Goal: Complete application form

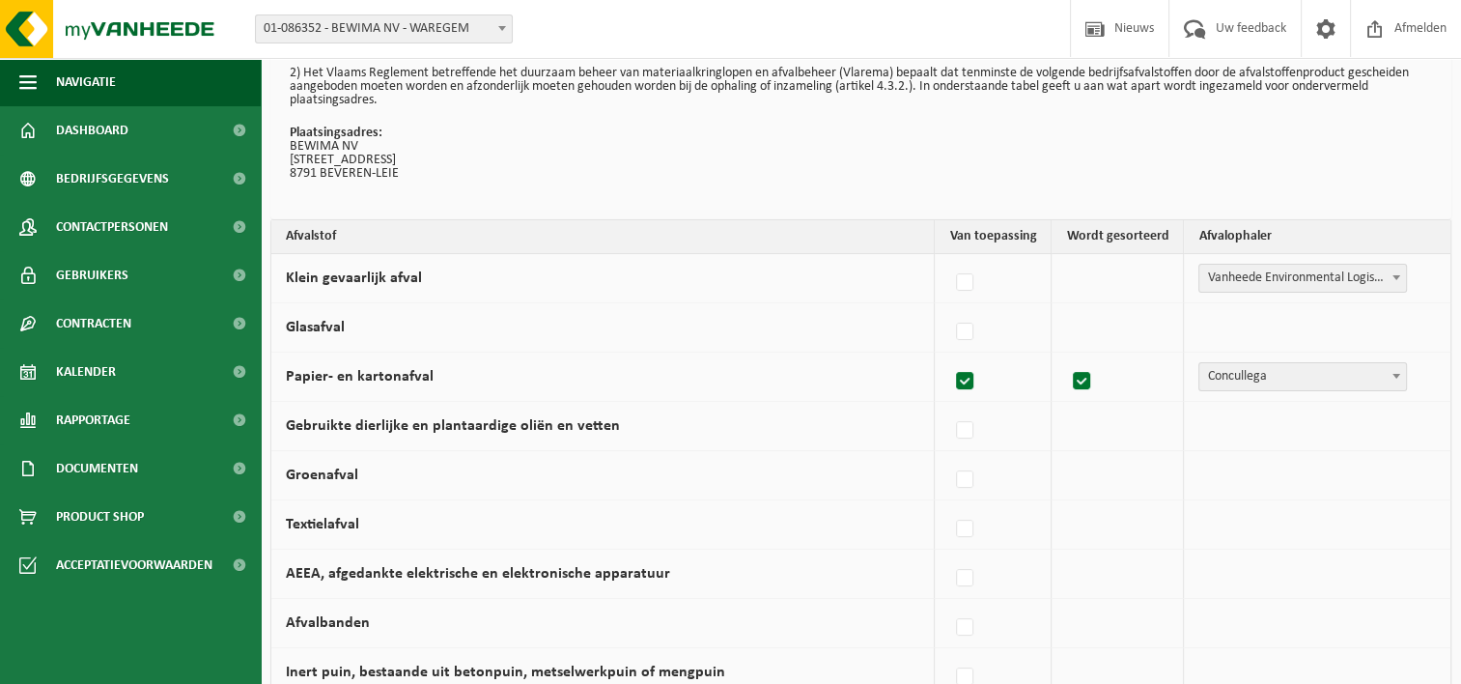
scroll to position [193, 0]
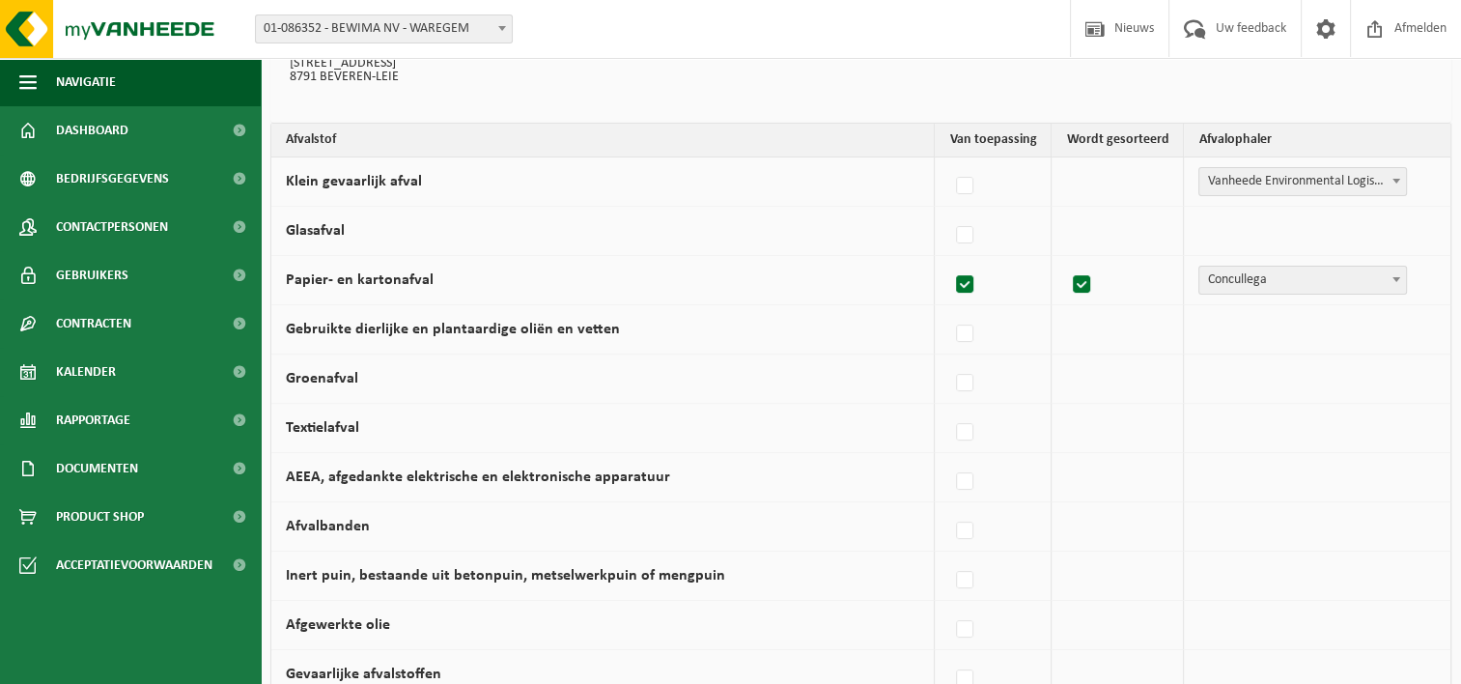
click at [985, 181] on div at bounding box center [992, 181] width 87 height 39
click at [966, 228] on label at bounding box center [965, 235] width 27 height 29
click at [949, 211] on input "Glasafval" at bounding box center [948, 210] width 1 height 1
checkbox input "true"
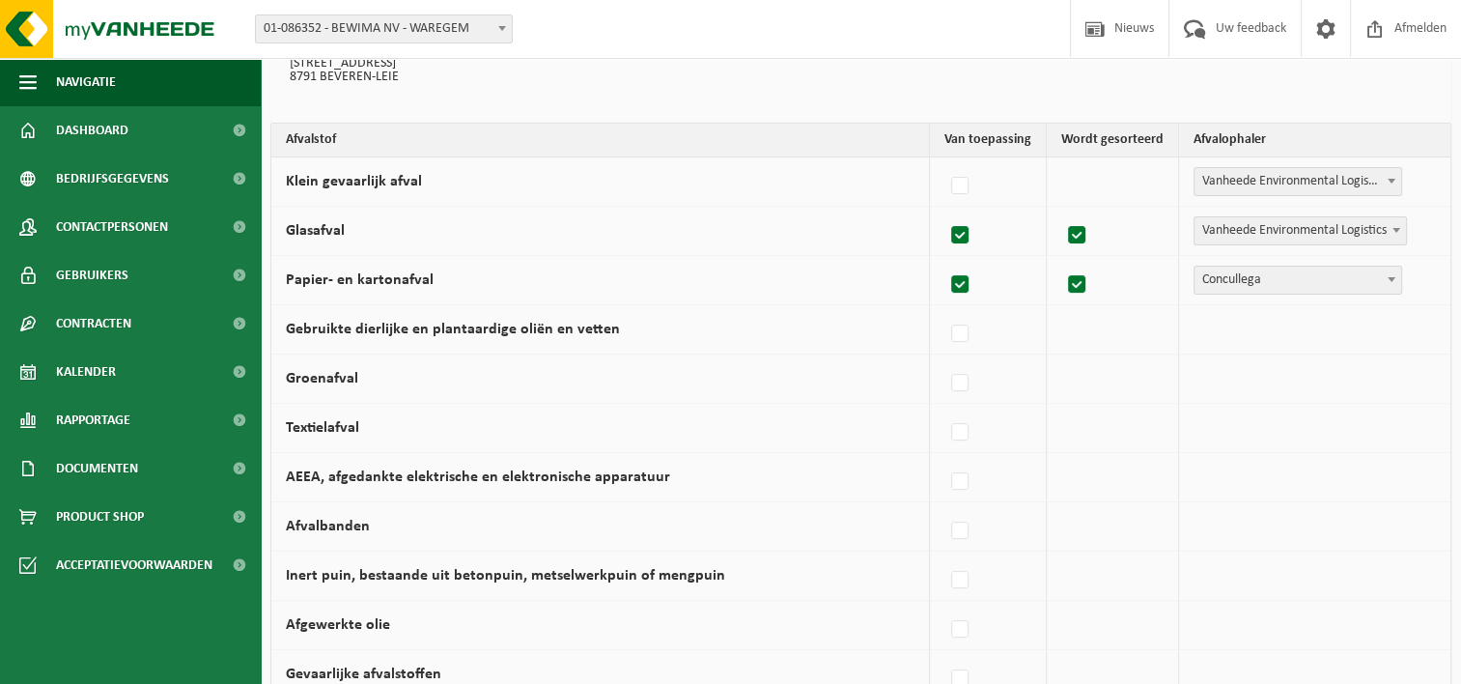
click at [969, 235] on label at bounding box center [960, 235] width 27 height 29
click at [944, 211] on input "Glasafval" at bounding box center [943, 210] width 1 height 1
checkbox input "false"
click at [964, 181] on label at bounding box center [965, 186] width 27 height 29
click at [949, 162] on input "Klein gevaarlijk afval" at bounding box center [948, 161] width 1 height 1
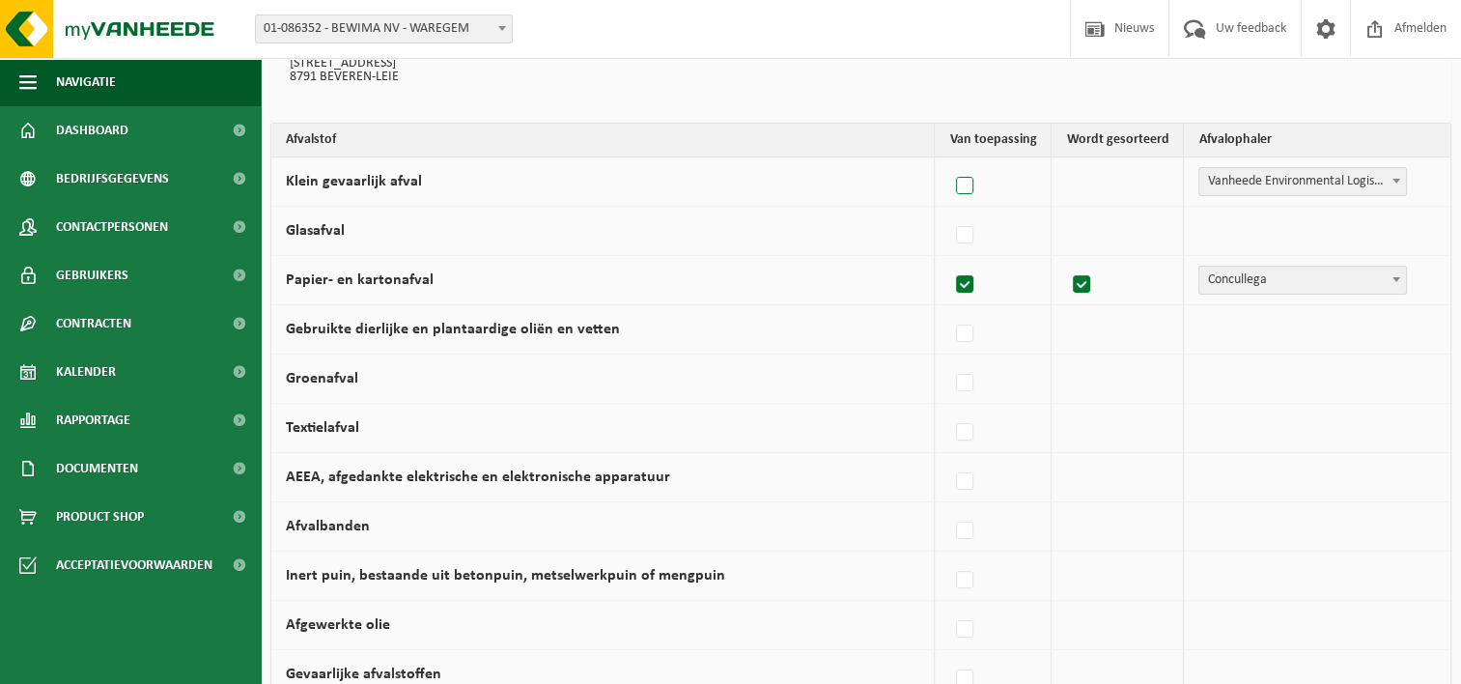
checkbox input "true"
click at [965, 181] on label at bounding box center [965, 186] width 27 height 29
click at [949, 162] on input "Klein gevaarlijk afval" at bounding box center [948, 161] width 1 height 1
click at [1185, 88] on div "1) Deze overeenkomst wordt afgesloten tussen ondervermelde partij, hierna genoe…" at bounding box center [860, 18] width 1181 height 209
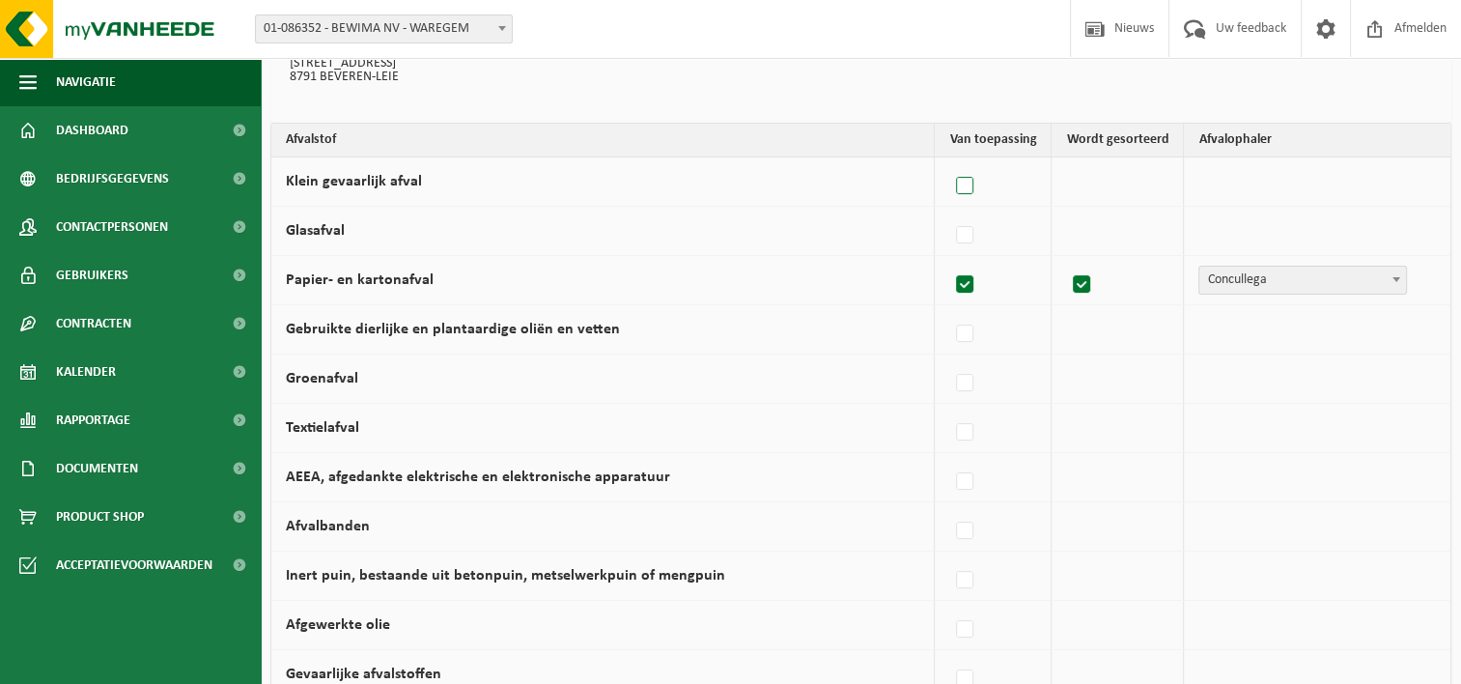
click at [961, 183] on label at bounding box center [965, 186] width 27 height 29
click at [949, 162] on input "Klein gevaarlijk afval" at bounding box center [948, 161] width 1 height 1
checkbox input "true"
click at [1305, 172] on span "Vanheede Environmental Logistics" at bounding box center [1302, 181] width 207 height 27
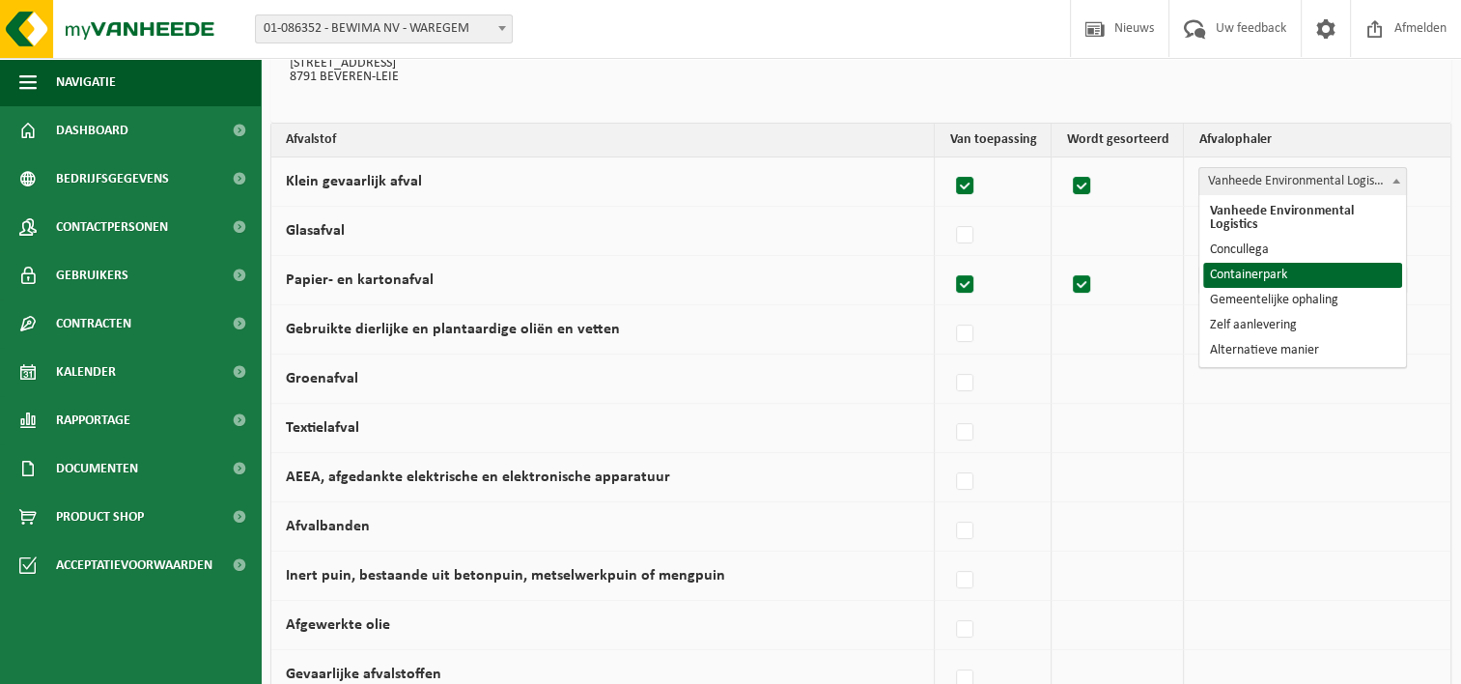
select select "Containerpark"
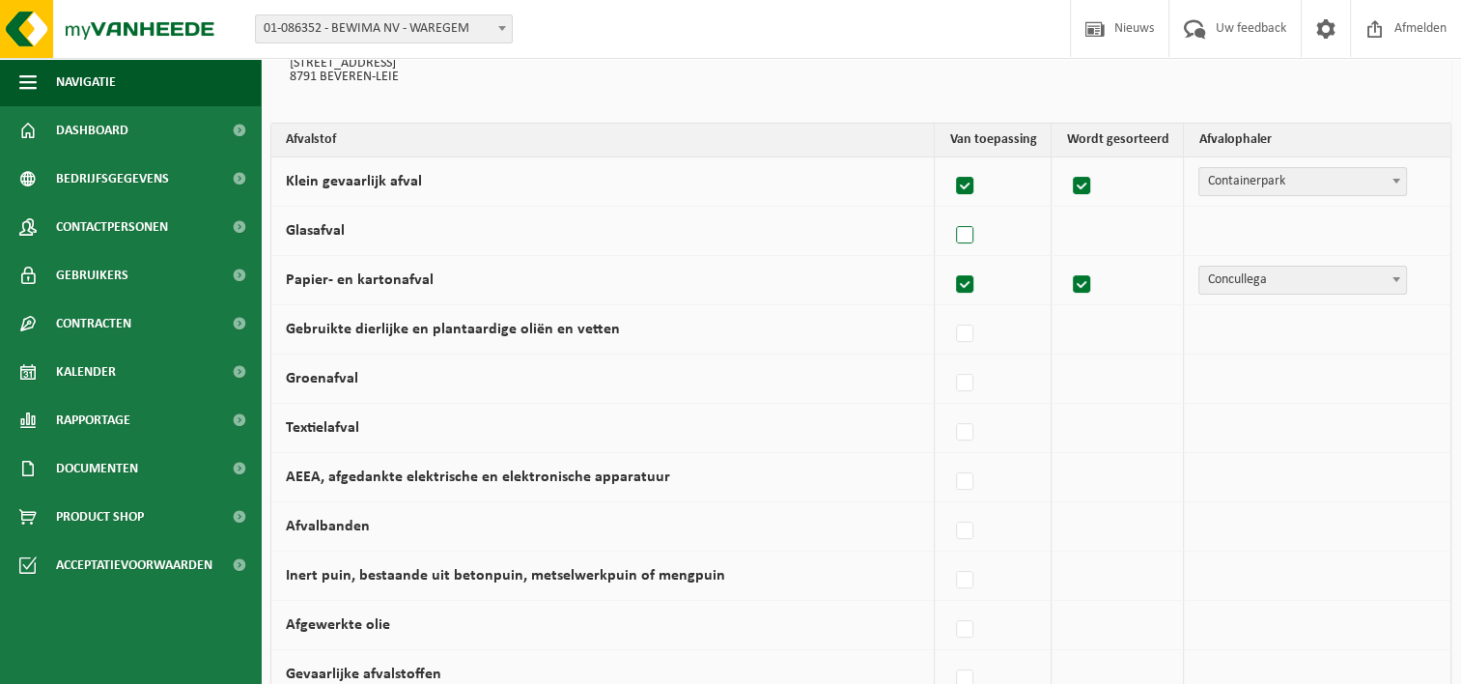
click at [973, 236] on label at bounding box center [965, 235] width 27 height 29
click at [949, 211] on input "Glasafval" at bounding box center [948, 210] width 1 height 1
checkbox input "true"
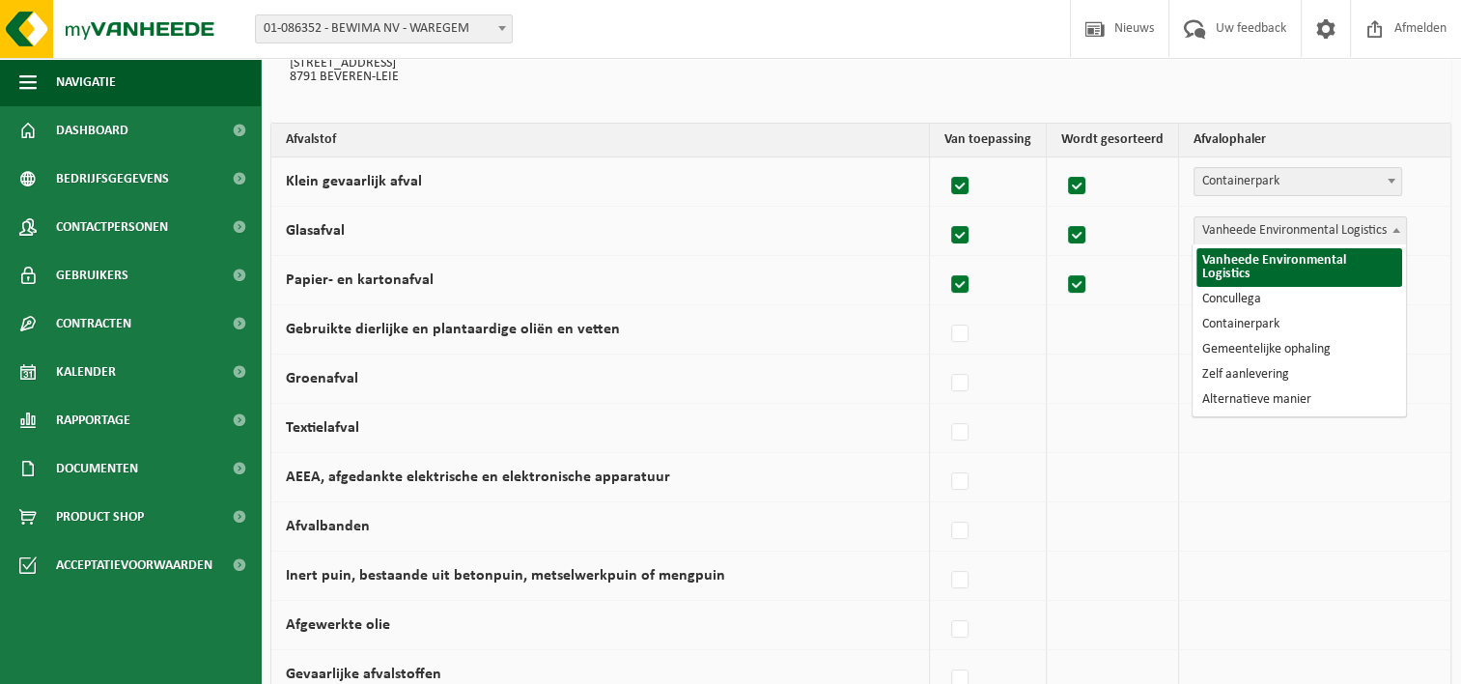
click at [1263, 227] on span "Vanheede Environmental Logistics" at bounding box center [1299, 230] width 211 height 27
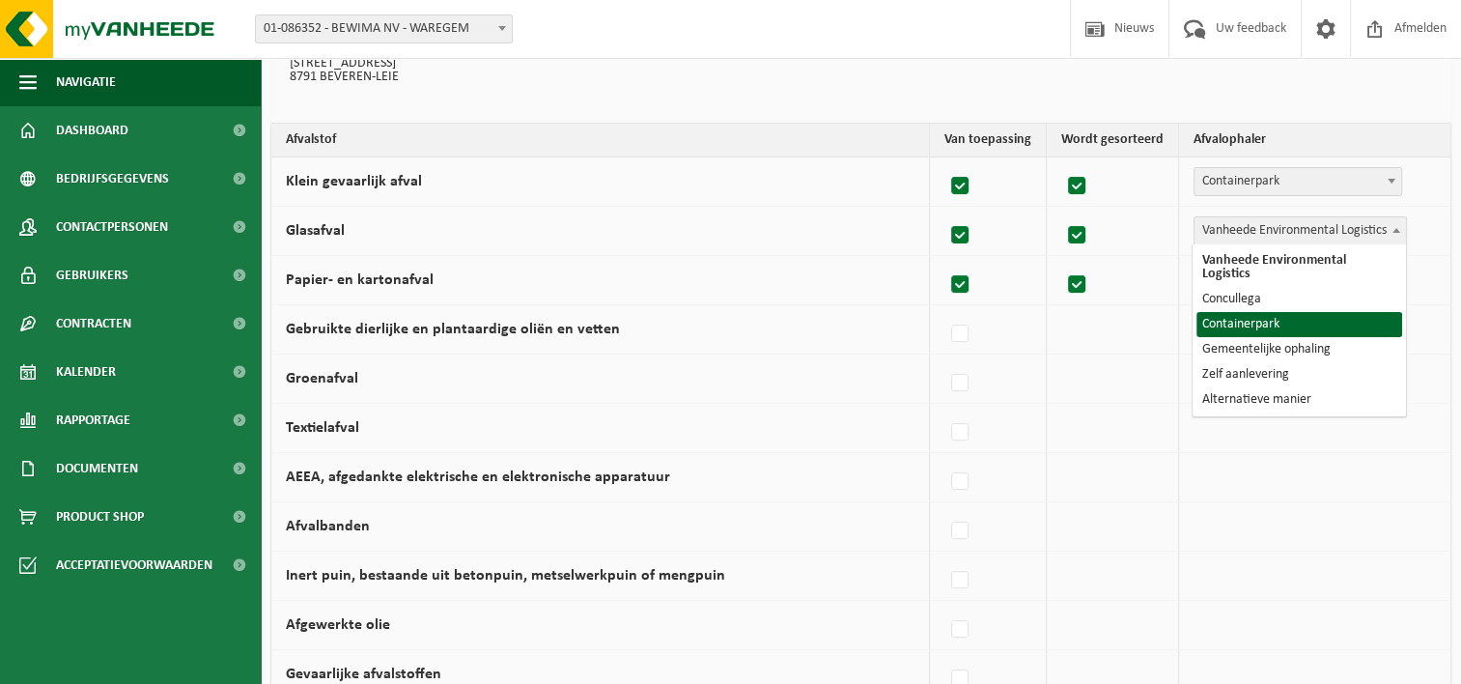
select select "Containerpark"
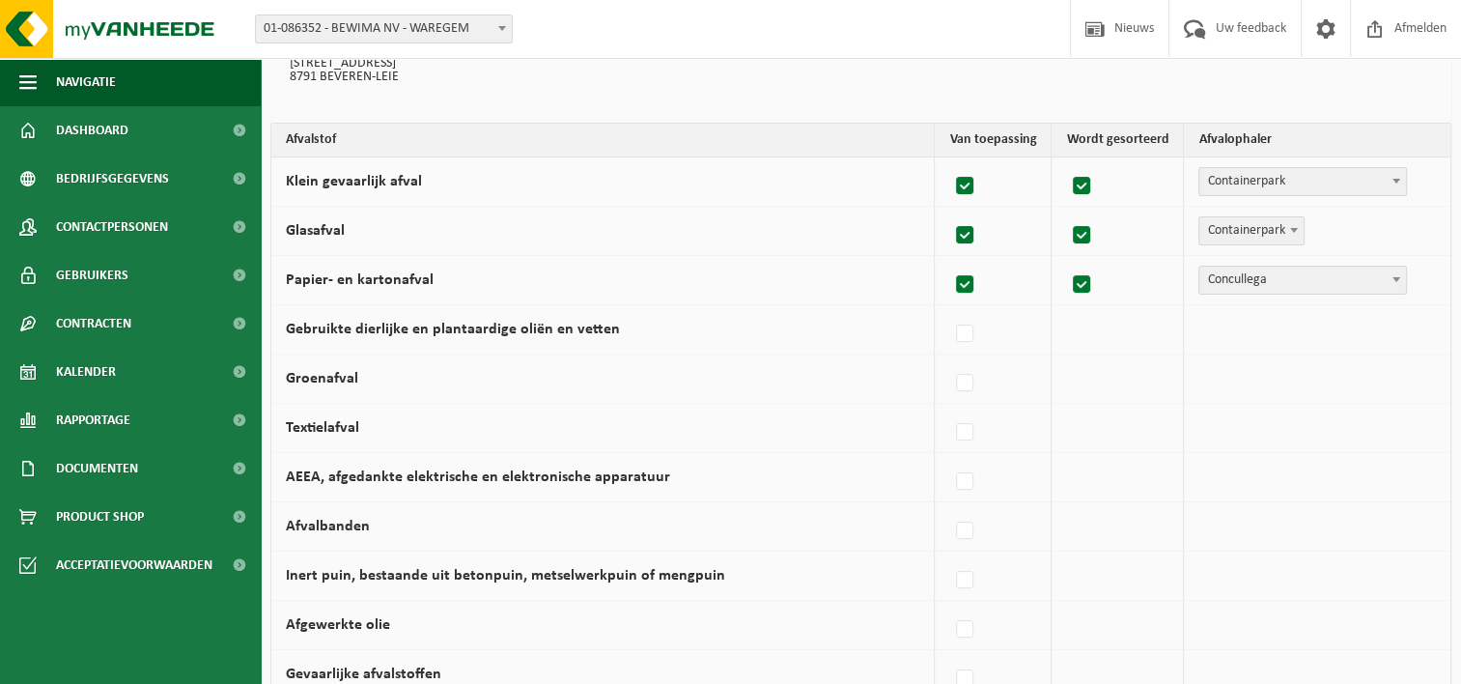
scroll to position [290, 0]
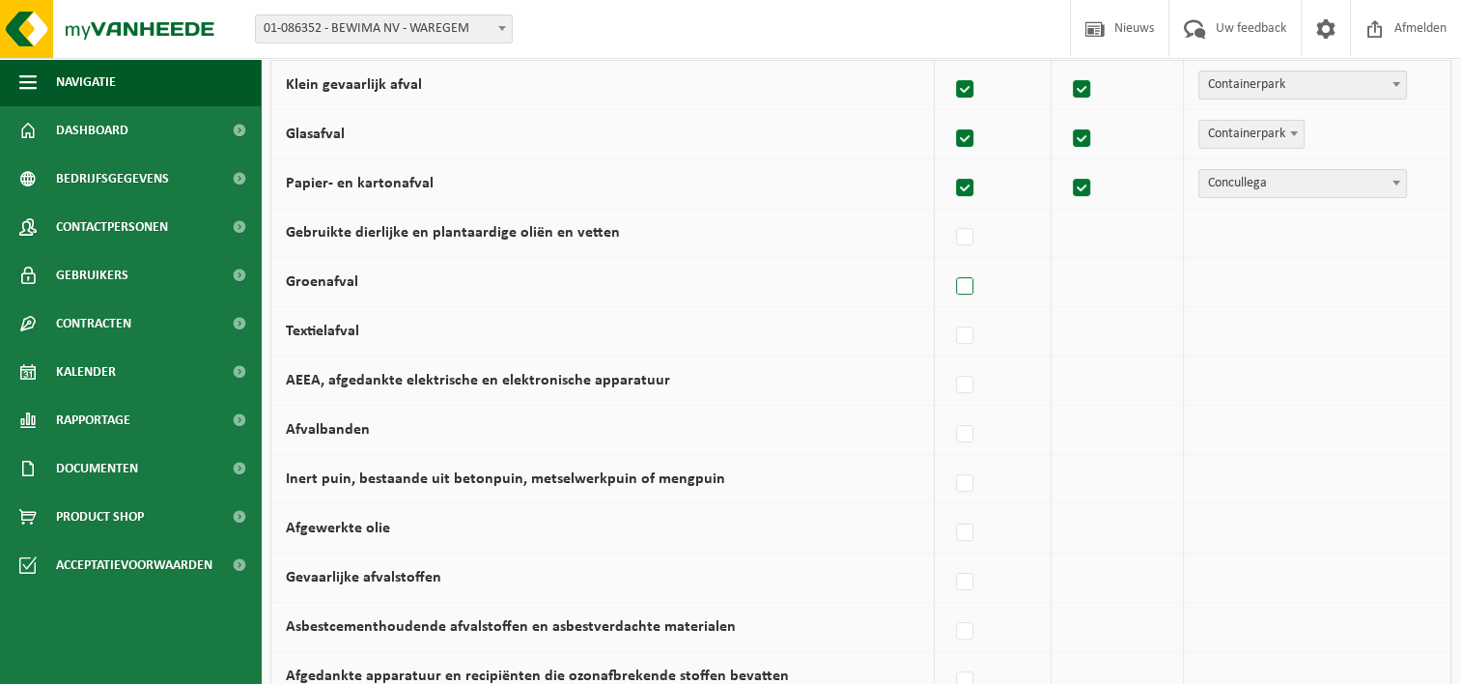
click at [975, 288] on label at bounding box center [965, 286] width 27 height 29
click at [949, 263] on input "Groenafval" at bounding box center [948, 262] width 1 height 1
checkbox input "true"
click at [1239, 287] on span "Vanheede Environmental Logistics" at bounding box center [1299, 281] width 211 height 27
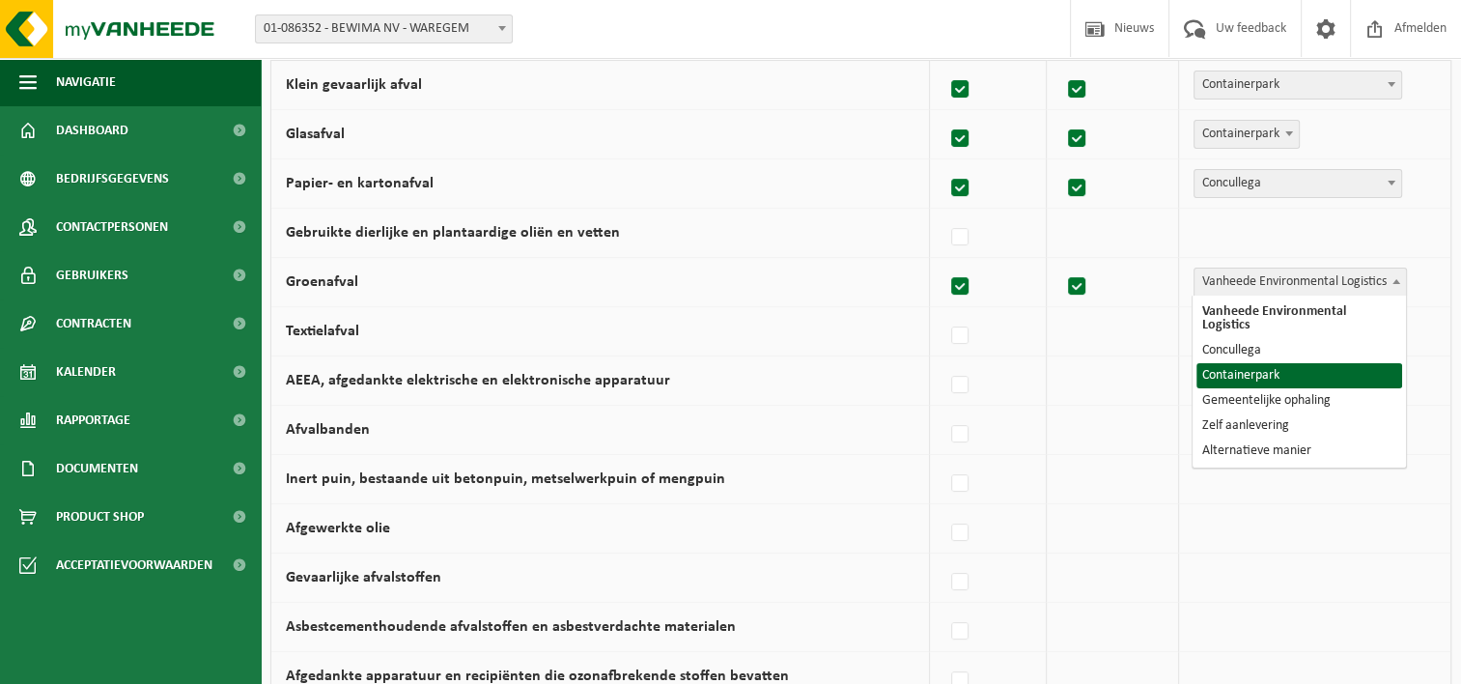
select select "Containerpark"
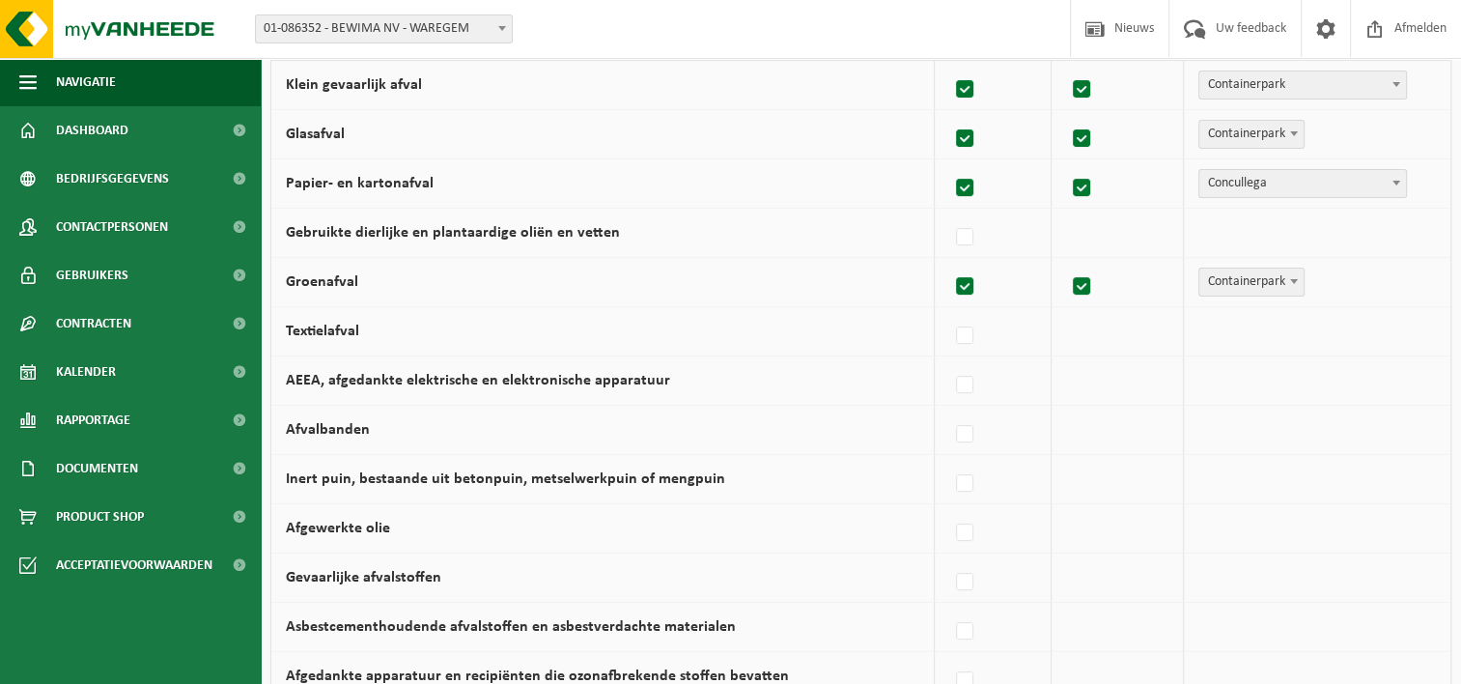
click at [1236, 279] on span "Containerpark" at bounding box center [1251, 281] width 104 height 27
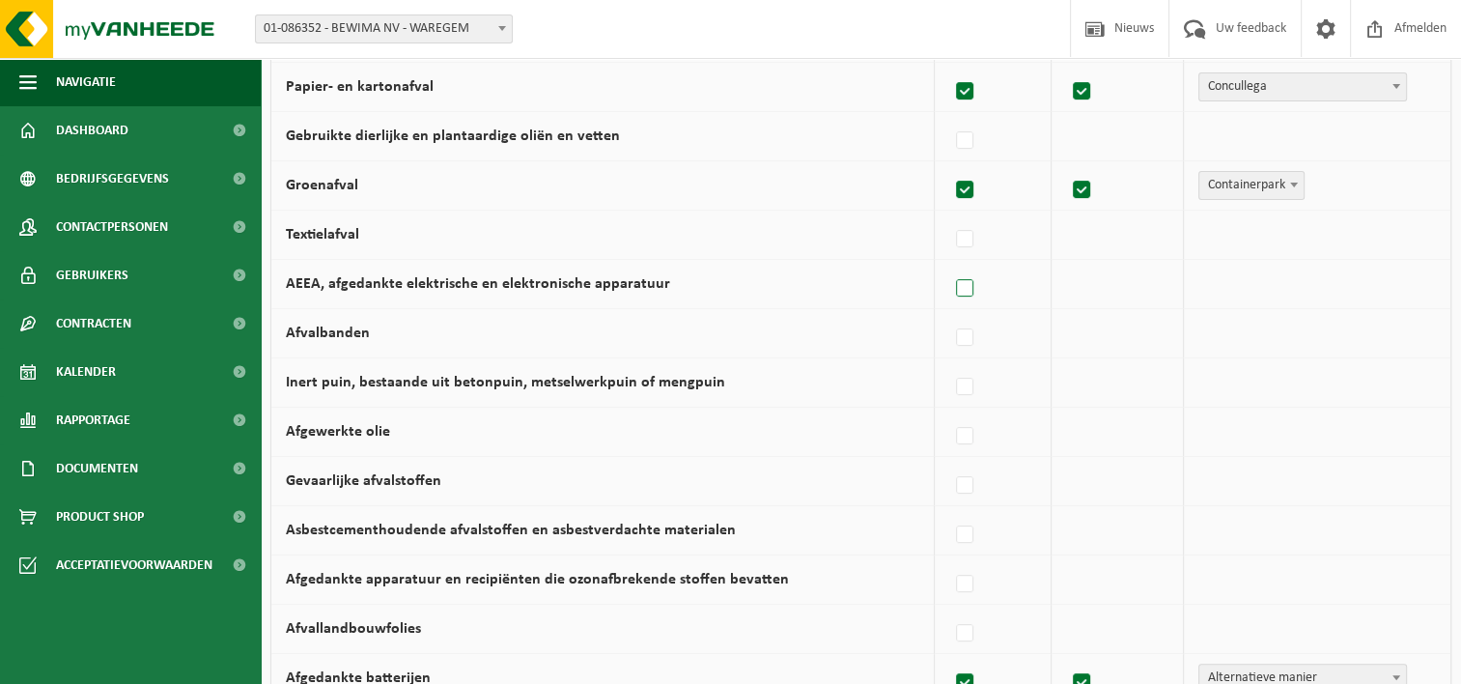
click at [977, 289] on label at bounding box center [965, 288] width 27 height 29
click at [949, 265] on input "AEEA, afgedankte elektrische en elektronische apparatuur" at bounding box center [948, 264] width 1 height 1
checkbox input "true"
click at [1263, 280] on span "Vanheede Environmental Logistics" at bounding box center [1299, 283] width 211 height 27
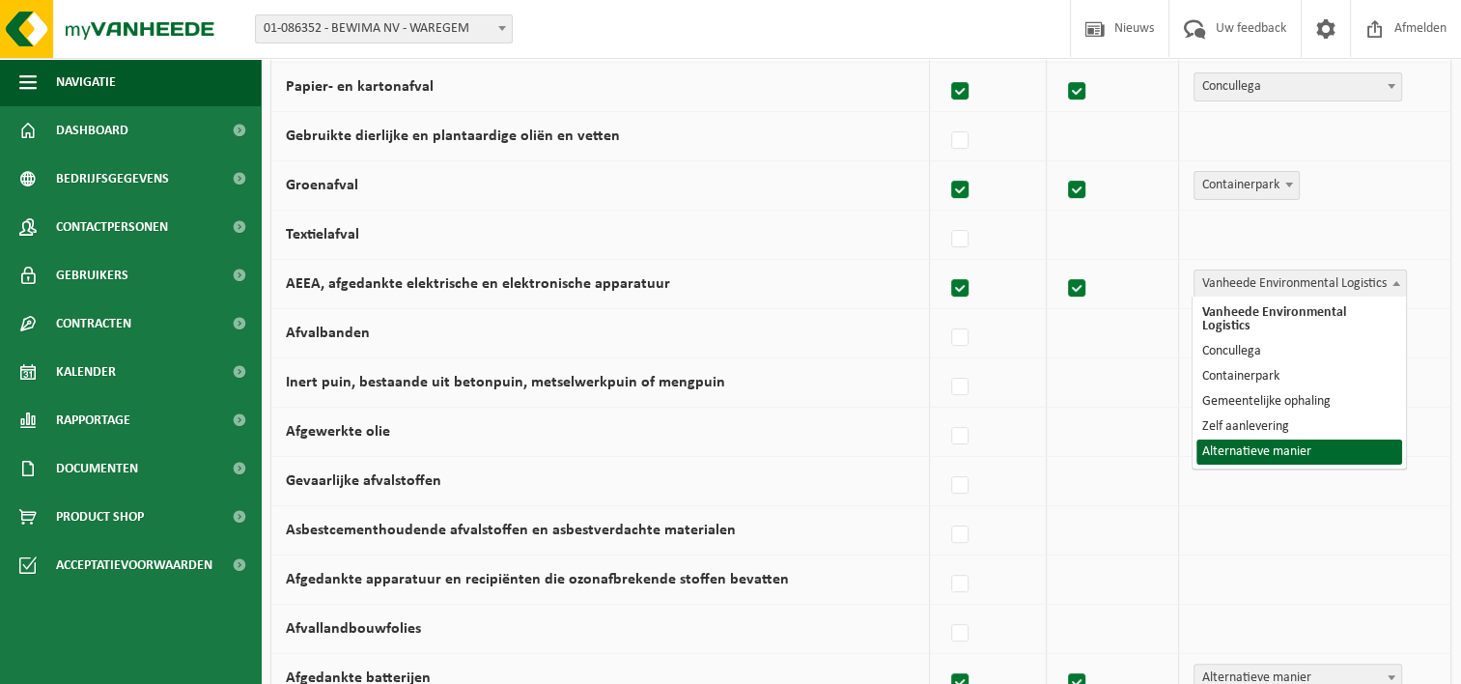
select select "Alternatieve manier"
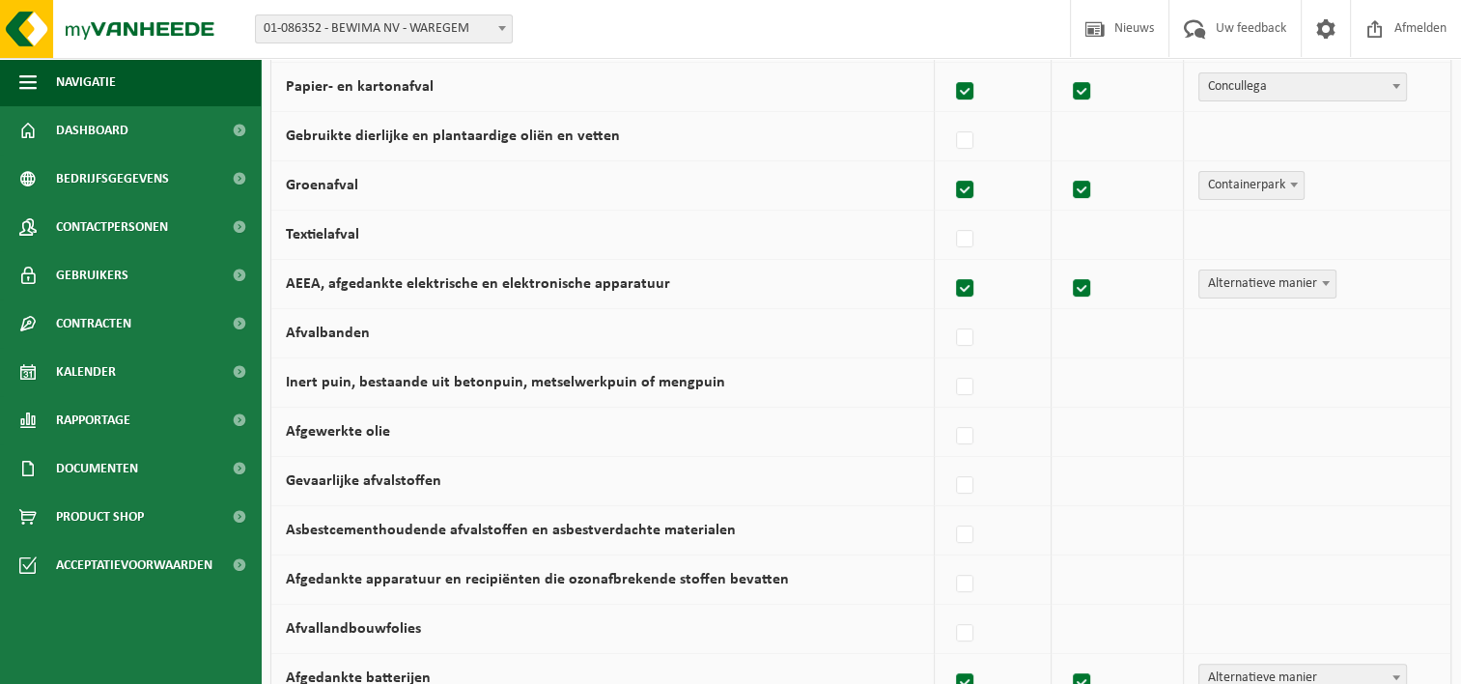
scroll to position [483, 0]
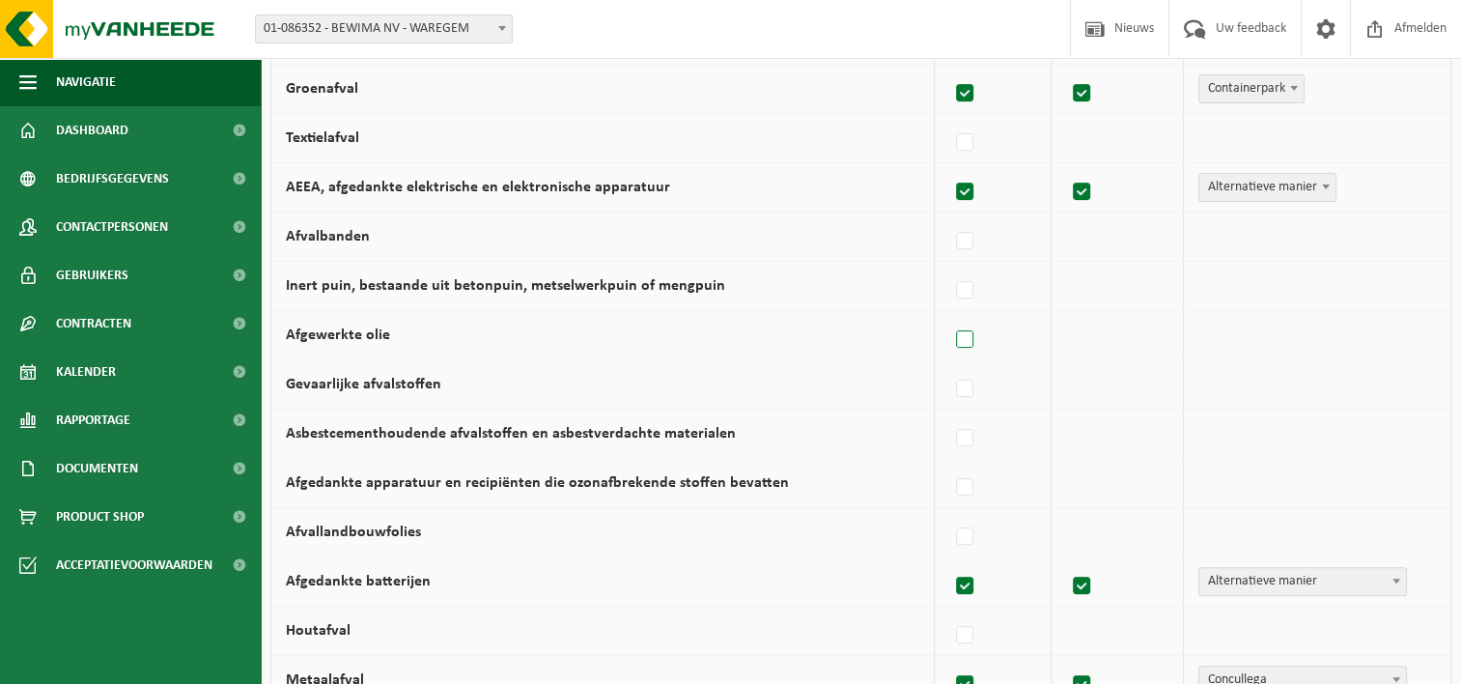
click at [974, 337] on label at bounding box center [965, 339] width 27 height 29
click at [949, 316] on input "Afgewerkte olie" at bounding box center [948, 315] width 1 height 1
checkbox input "true"
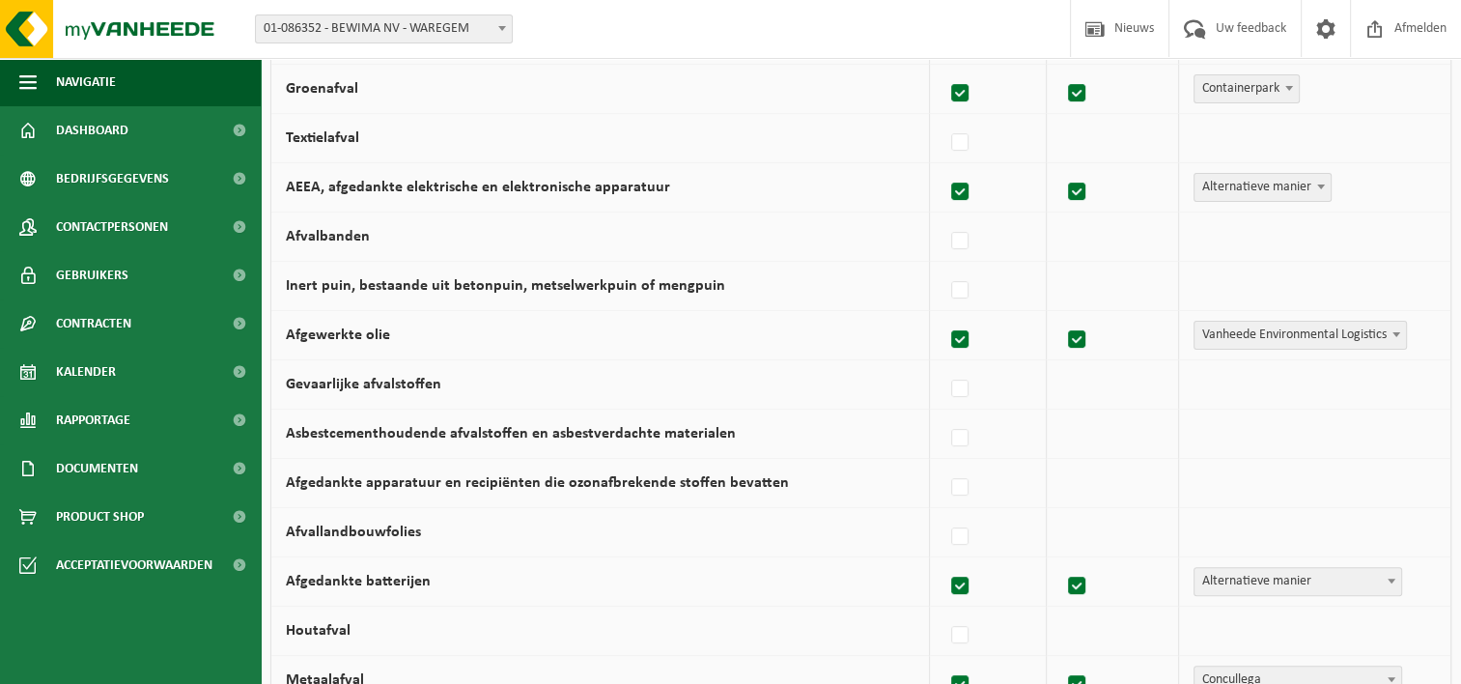
click at [1274, 328] on span "Vanheede Environmental Logistics" at bounding box center [1299, 334] width 211 height 27
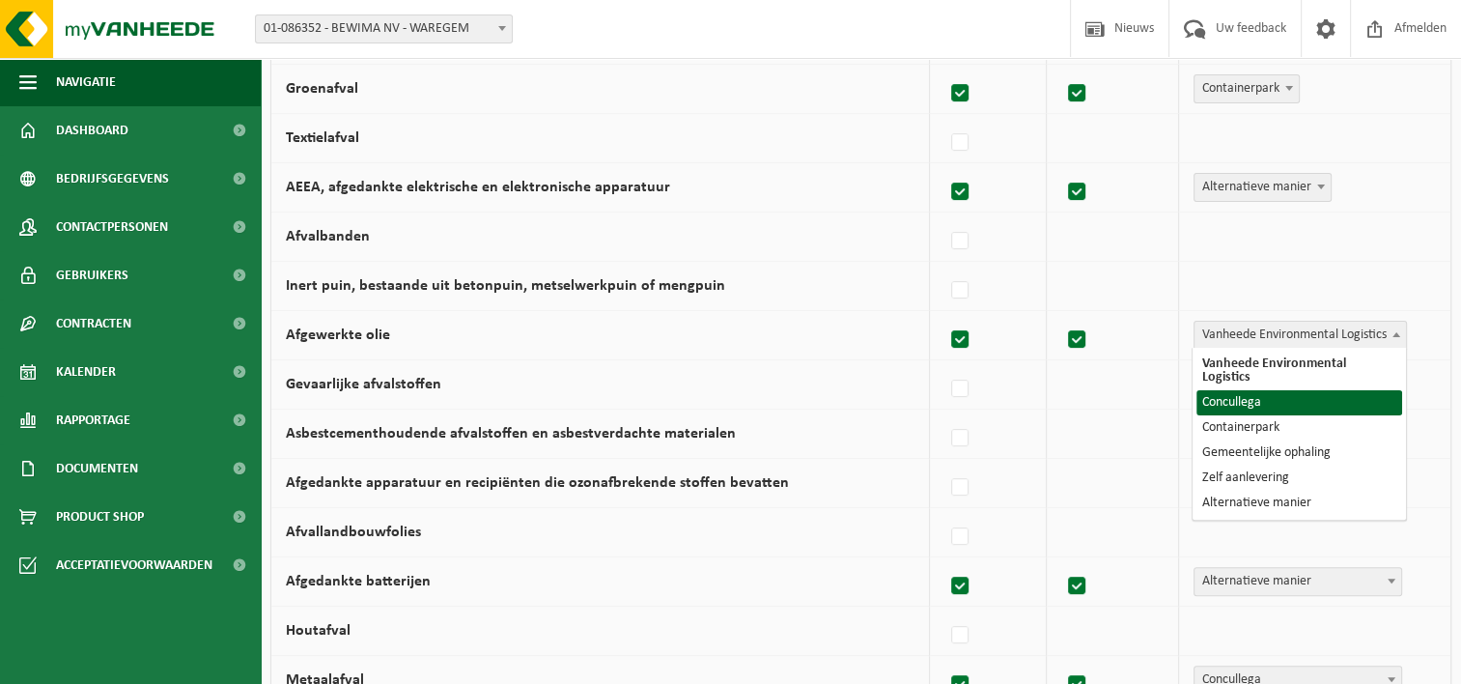
select select "Concullega"
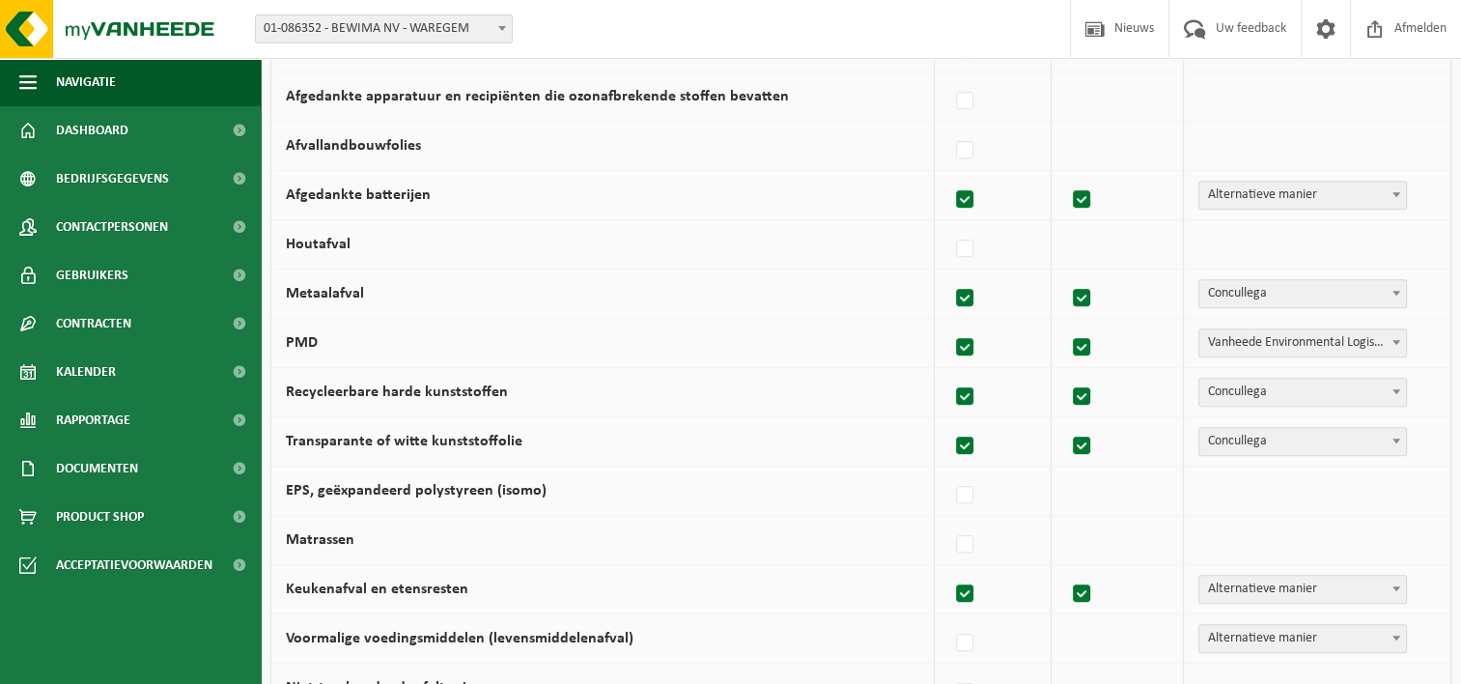
scroll to position [965, 0]
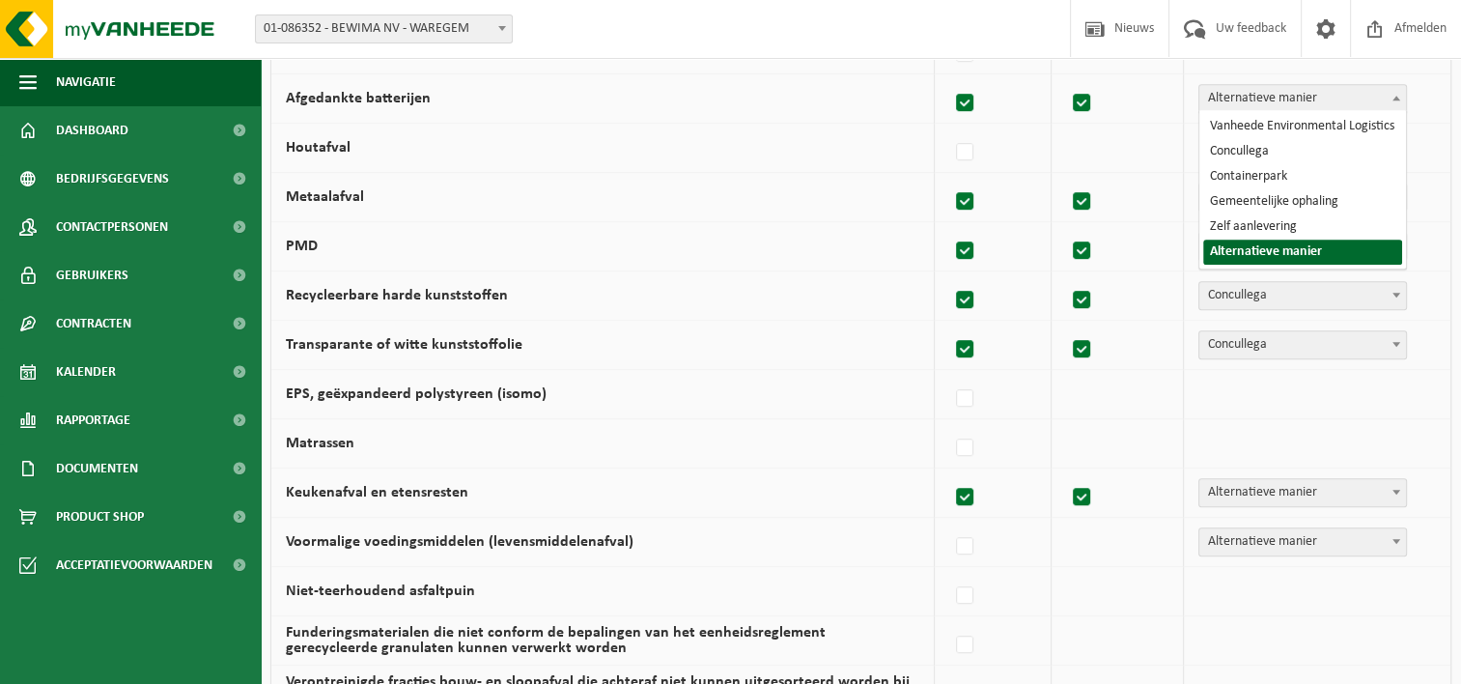
click at [1313, 102] on span "Alternatieve manier" at bounding box center [1302, 98] width 207 height 27
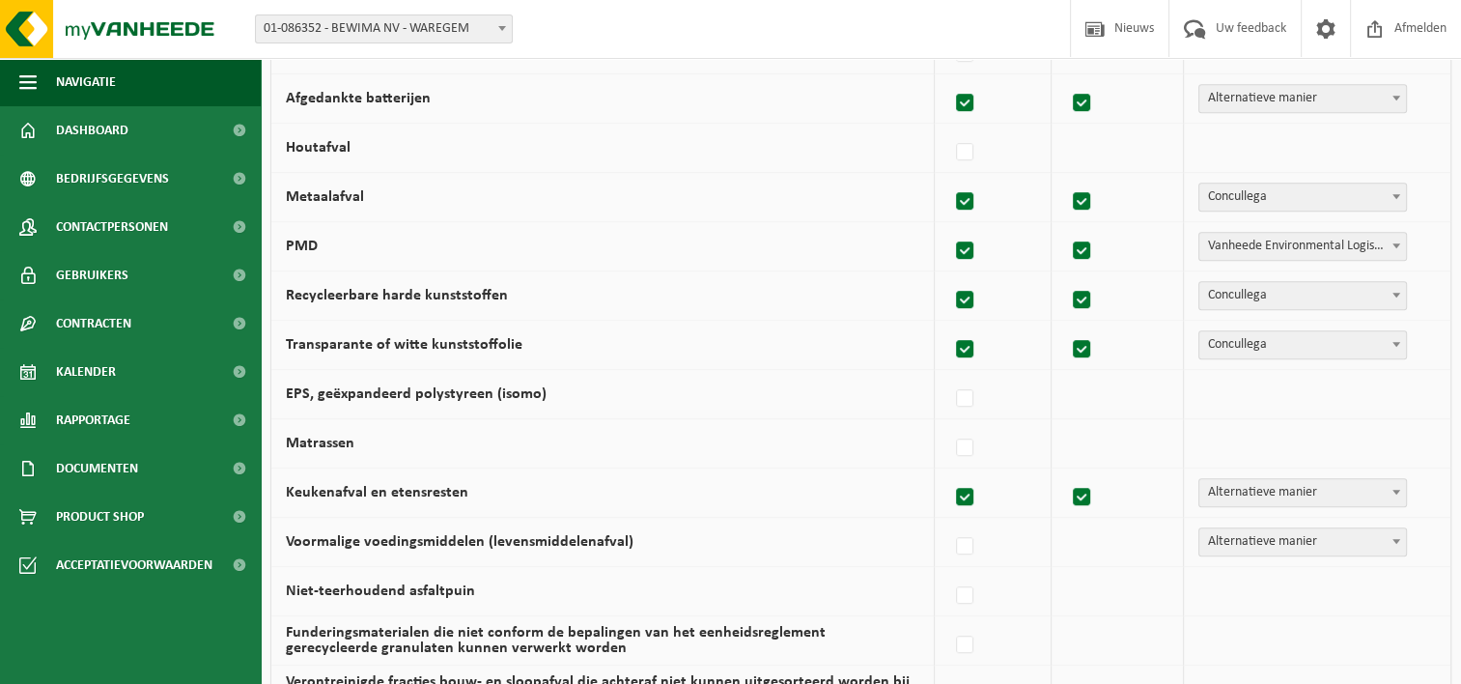
click at [1313, 102] on span "Alternatieve manier" at bounding box center [1302, 98] width 207 height 27
click at [979, 154] on label at bounding box center [965, 152] width 27 height 29
click at [949, 128] on input "Houtafval" at bounding box center [948, 127] width 1 height 1
checkbox input "true"
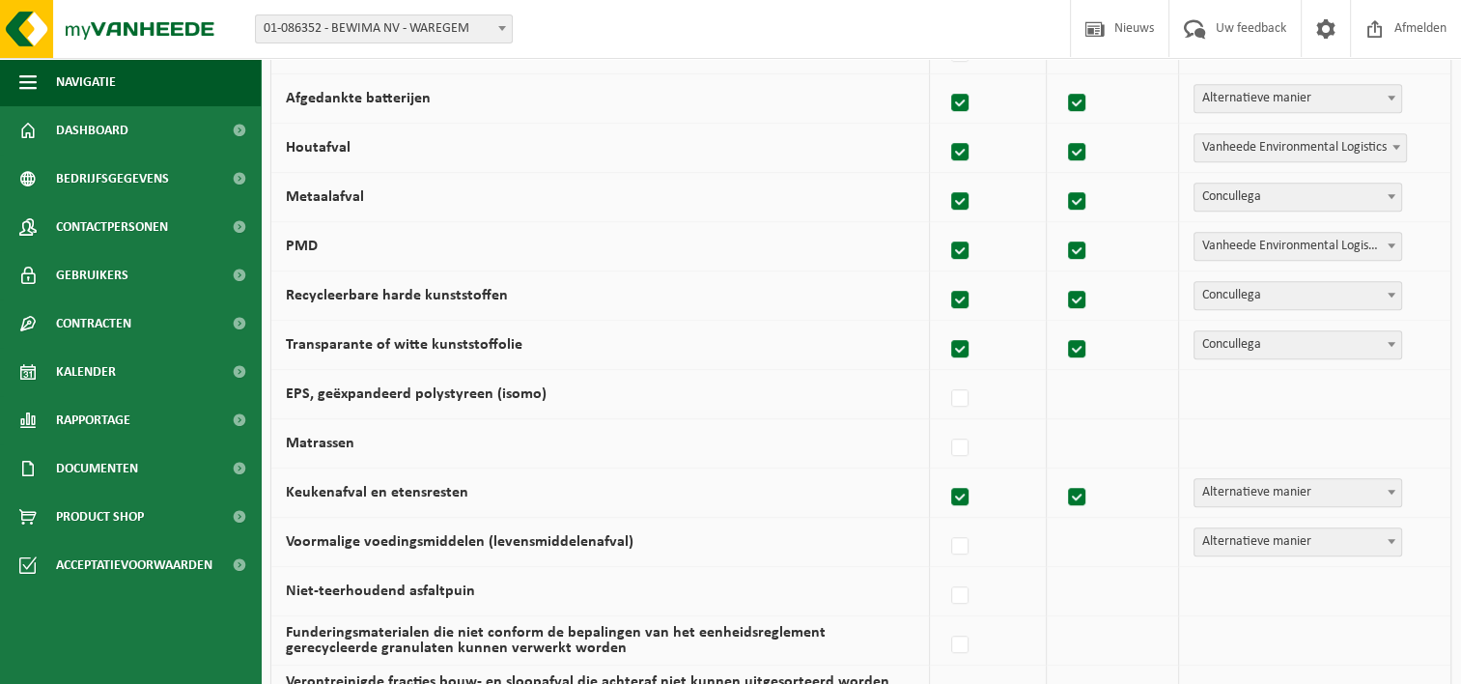
click at [1223, 134] on span "Vanheede Environmental Logistics" at bounding box center [1299, 147] width 211 height 27
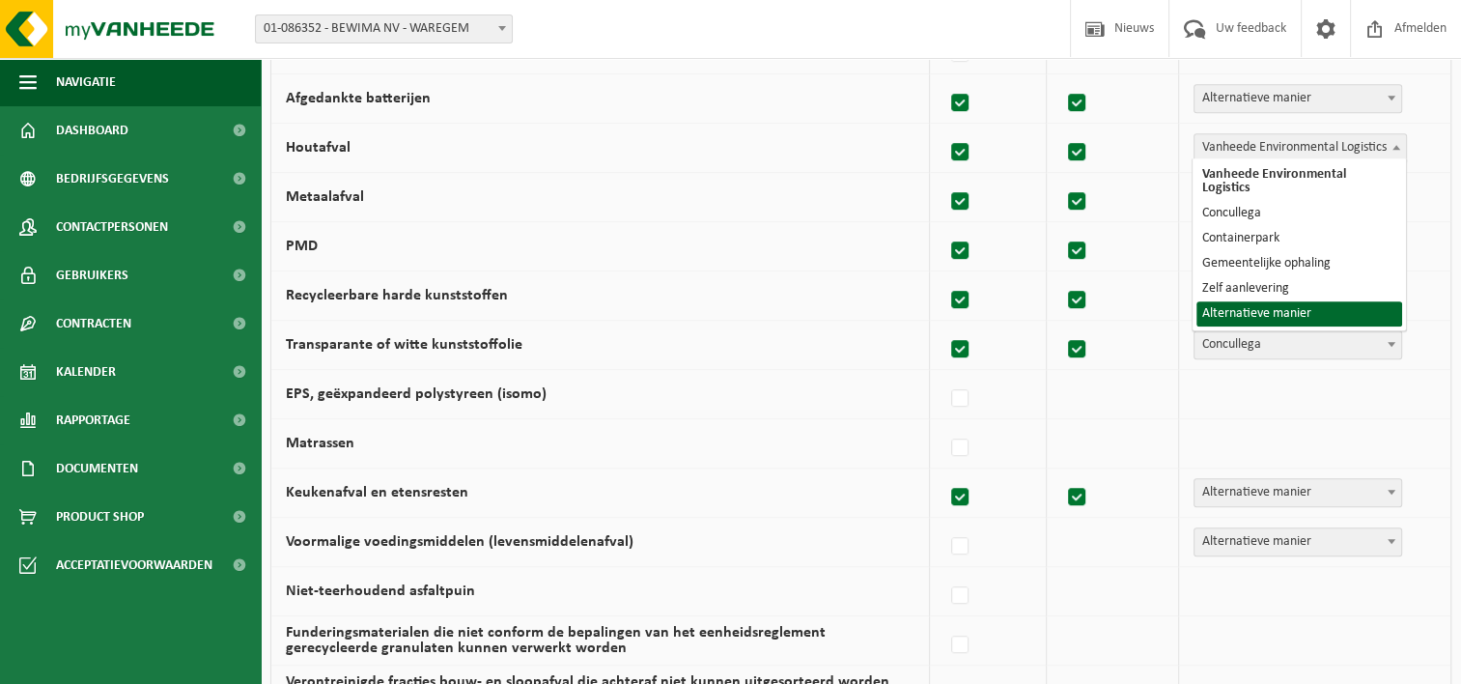
select select "Alternatieve manier"
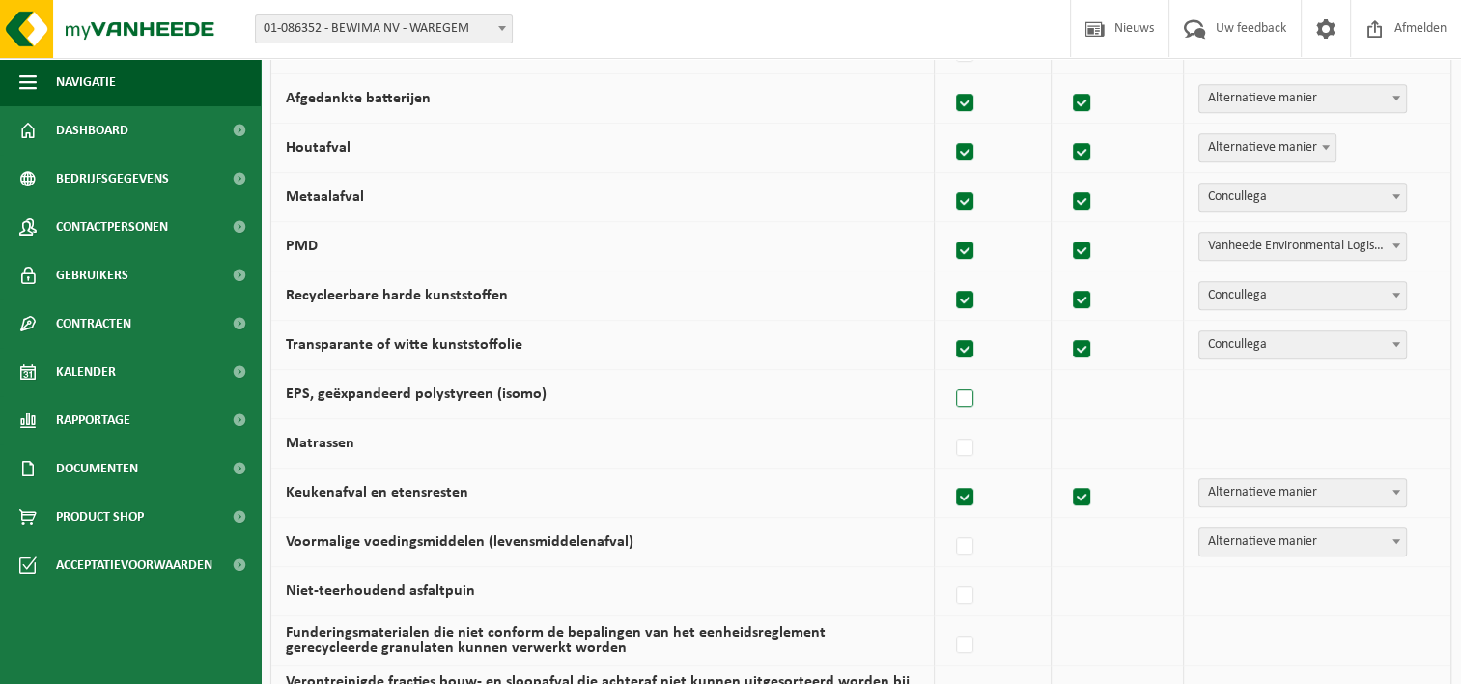
click at [966, 402] on label at bounding box center [965, 398] width 27 height 29
click at [949, 375] on input "EPS, geëxpandeerd polystyreen (isomo)" at bounding box center [948, 374] width 1 height 1
checkbox input "true"
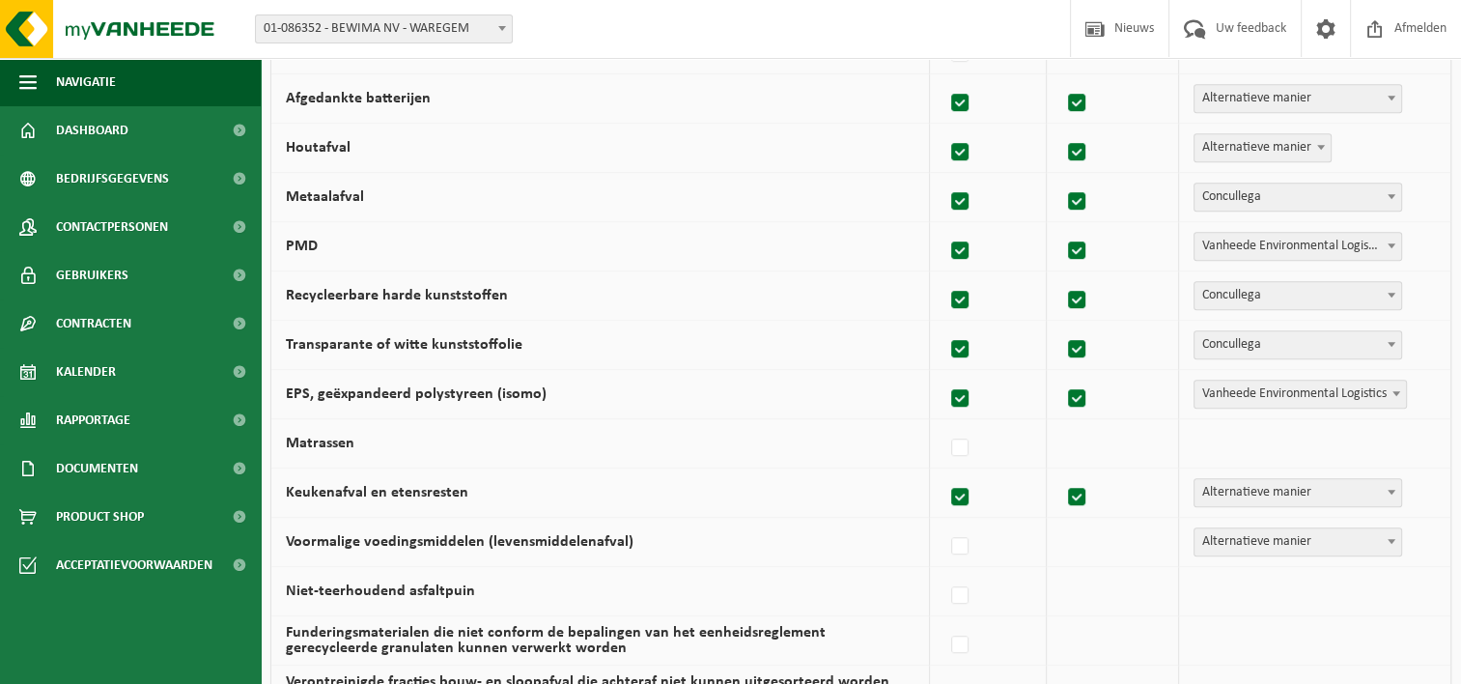
click at [1261, 386] on span "Vanheede Environmental Logistics" at bounding box center [1299, 393] width 211 height 27
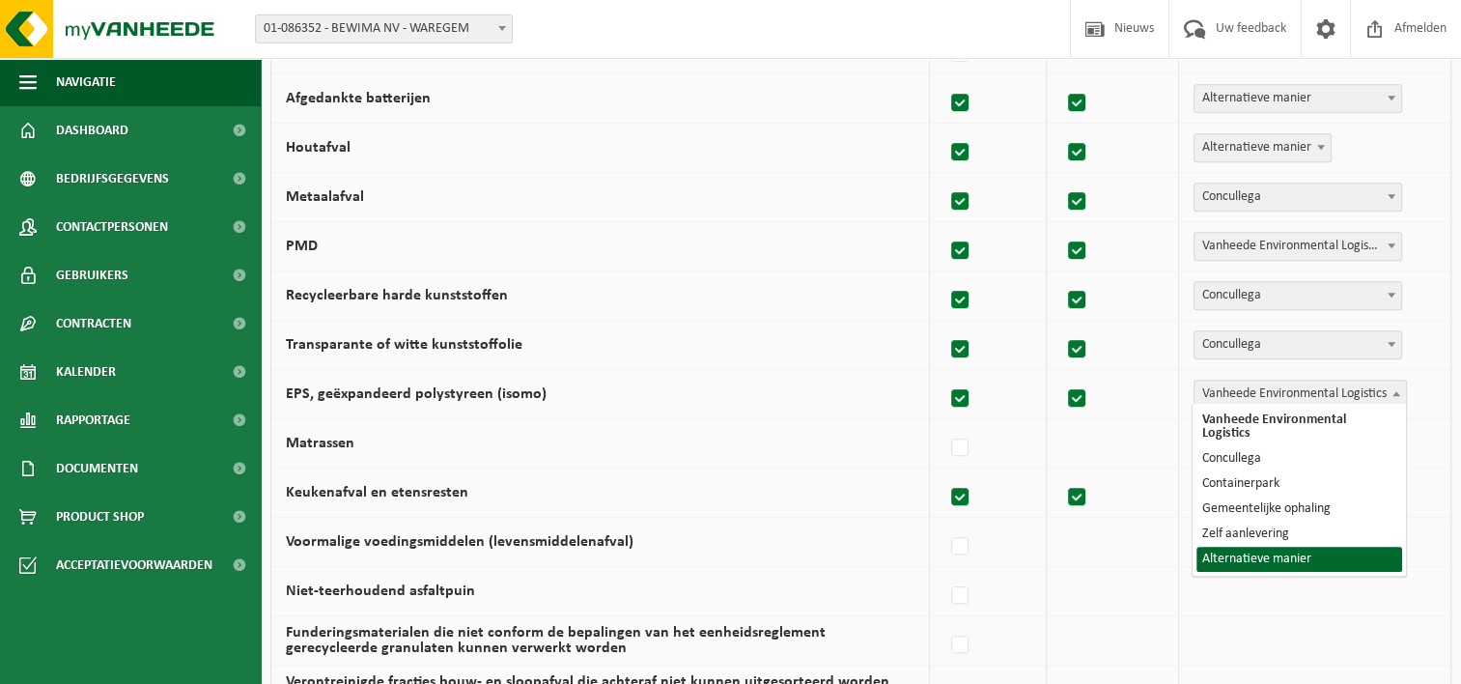
select select "Alternatieve manier"
